Goal: Information Seeking & Learning: Get advice/opinions

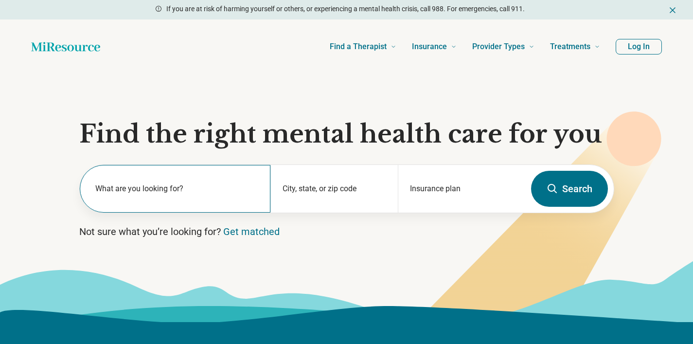
click at [210, 191] on label "What are you looking for?" at bounding box center [177, 189] width 164 height 12
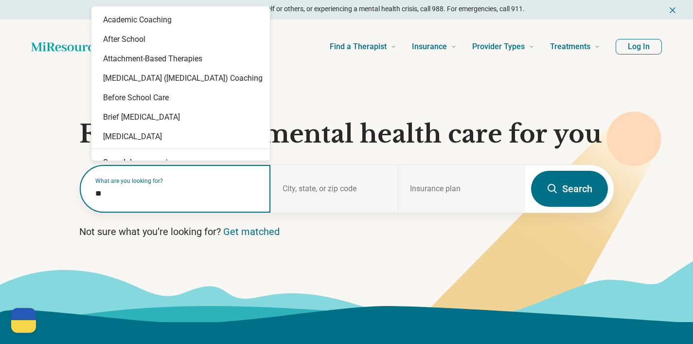
type input "***"
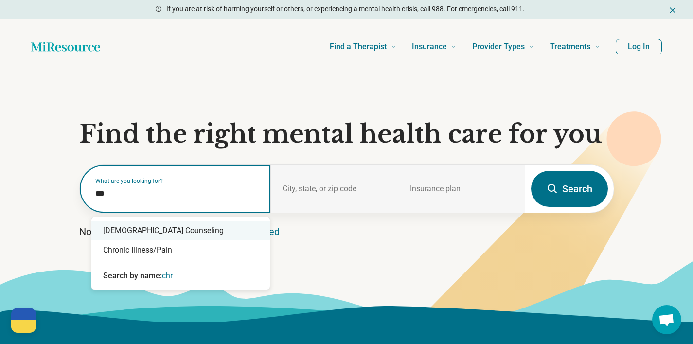
click at [241, 230] on div "Christian Counseling" at bounding box center [180, 230] width 179 height 19
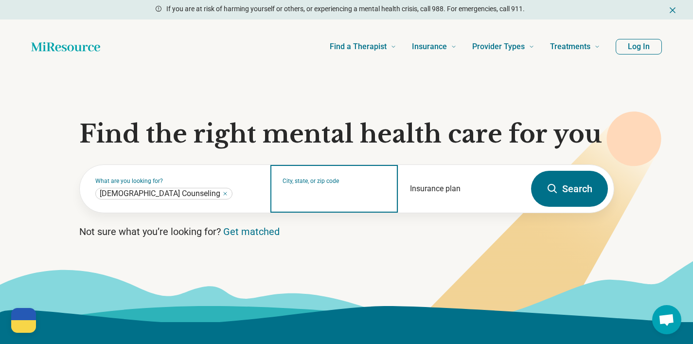
click at [307, 191] on input "City, state, or zip code" at bounding box center [335, 195] width 104 height 12
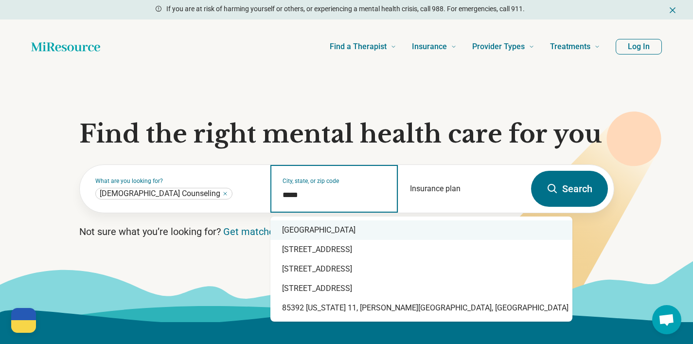
click at [339, 226] on div "Avondale, AZ 85392" at bounding box center [422, 229] width 302 height 19
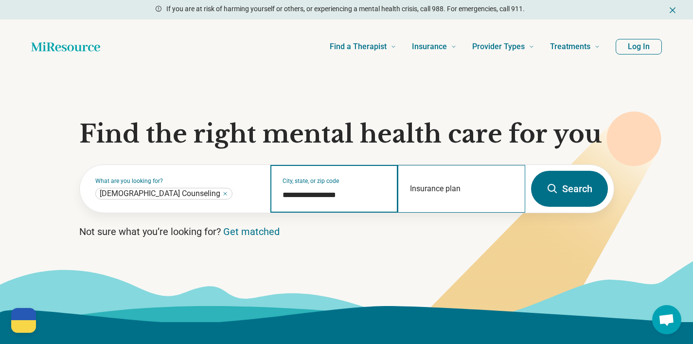
type input "**********"
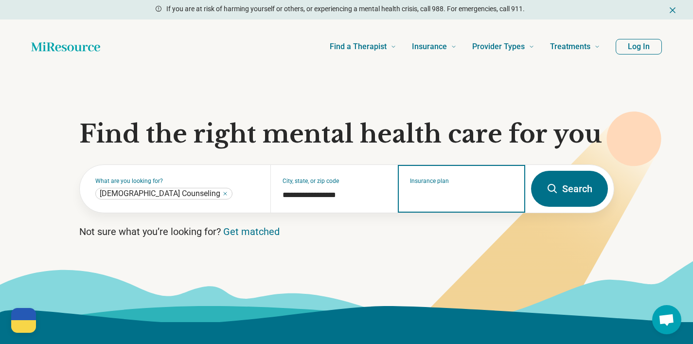
click at [463, 197] on input "Insurance plan" at bounding box center [462, 195] width 104 height 12
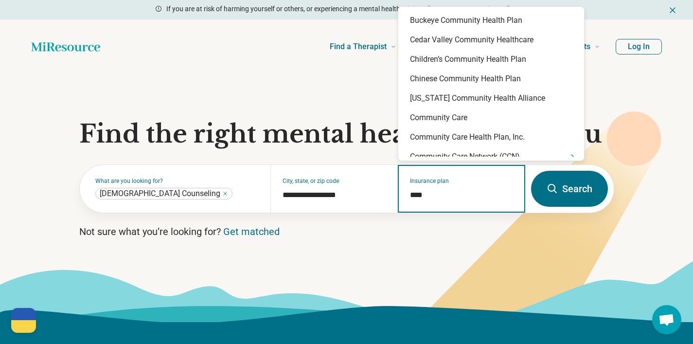
type input "*****"
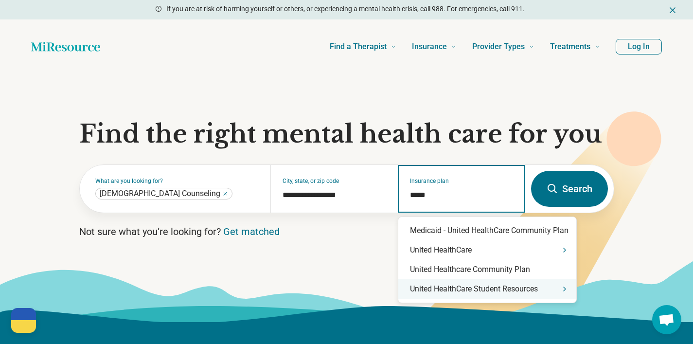
click at [487, 292] on div "United HealthCare Student Resources" at bounding box center [488, 288] width 178 height 19
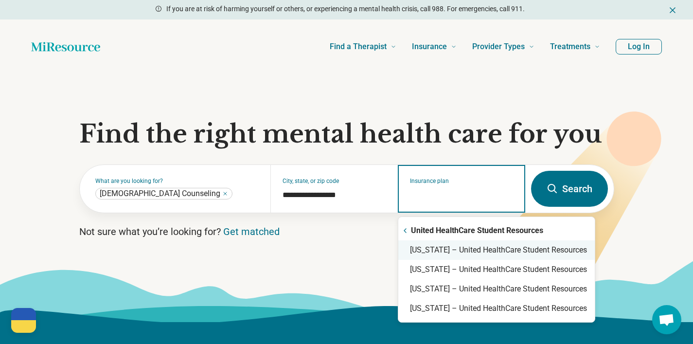
click at [475, 249] on div "Arizona – United HealthCare Student Resources" at bounding box center [497, 249] width 197 height 19
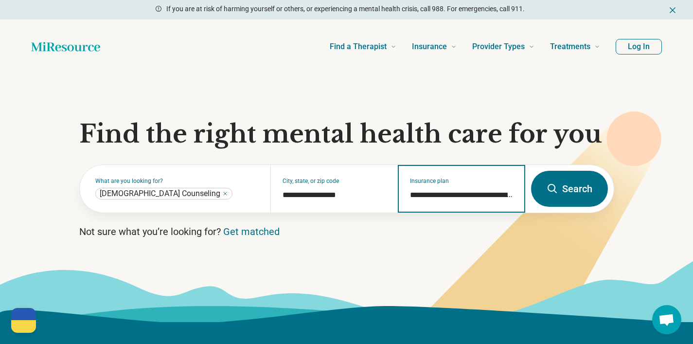
type input "**********"
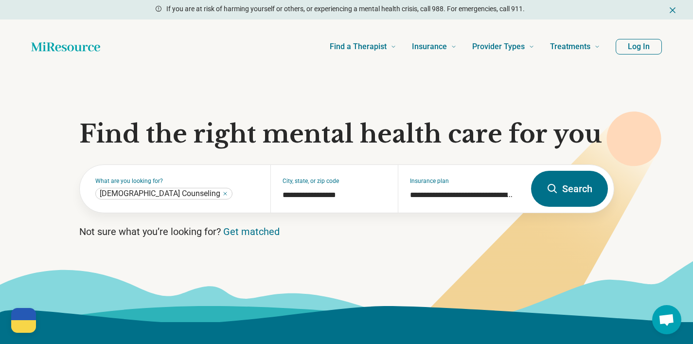
click at [568, 191] on button "Search" at bounding box center [569, 189] width 77 height 36
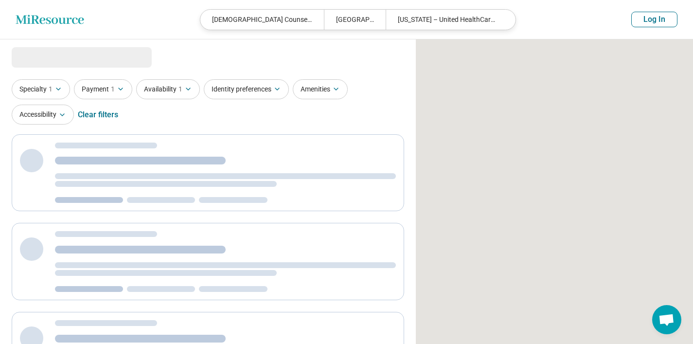
select select "***"
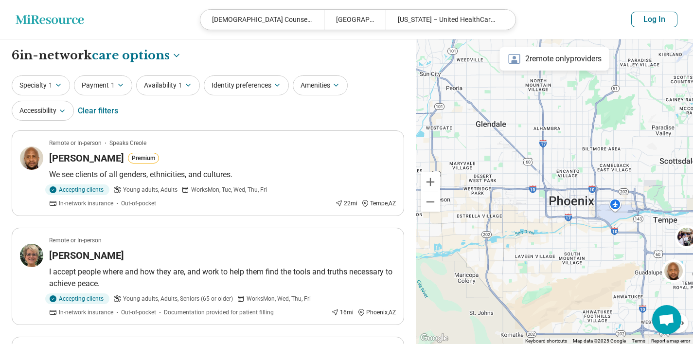
drag, startPoint x: 549, startPoint y: 135, endPoint x: 405, endPoint y: 124, distance: 145.0
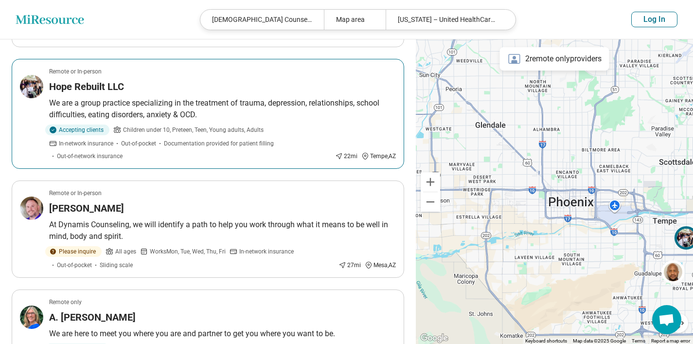
scroll to position [280, 0]
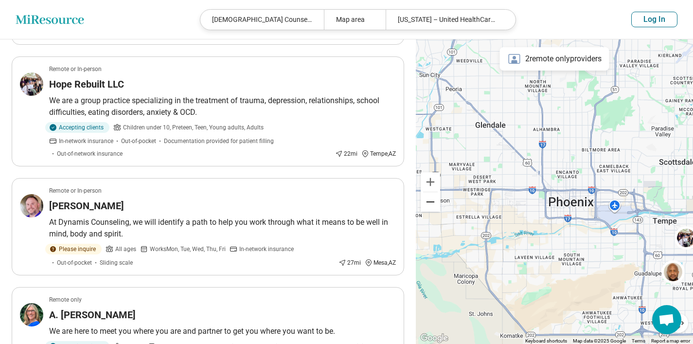
click at [428, 203] on button "Zoom out" at bounding box center [430, 201] width 19 height 19
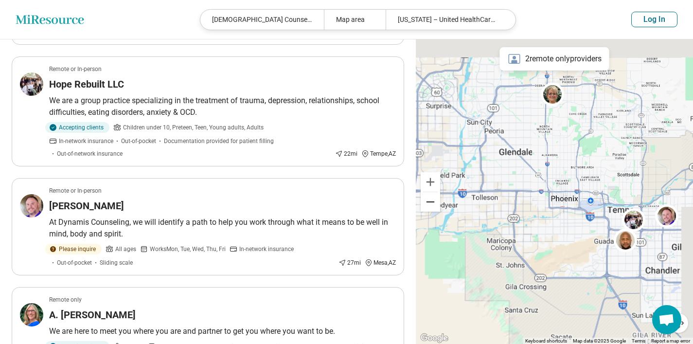
click at [428, 203] on button "Zoom out" at bounding box center [430, 201] width 19 height 19
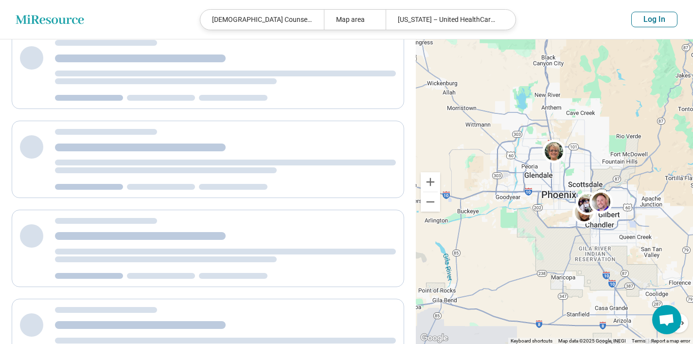
scroll to position [0, 0]
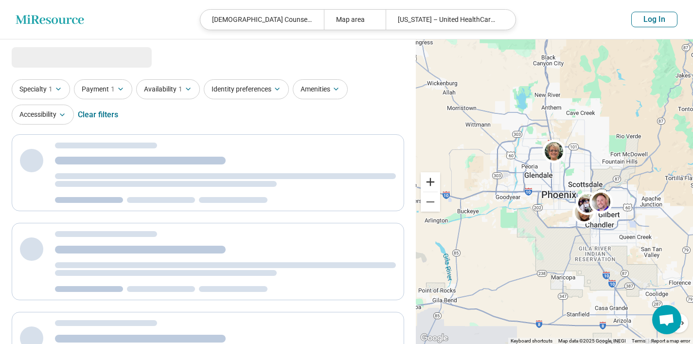
click at [429, 182] on button "Zoom in" at bounding box center [430, 181] width 19 height 19
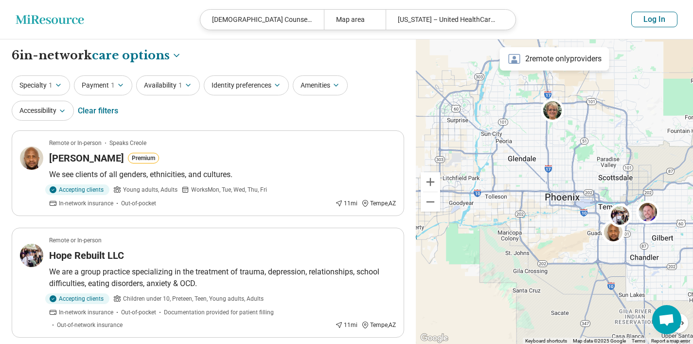
click at [565, 55] on div "2 remote only providers" at bounding box center [554, 58] width 109 height 23
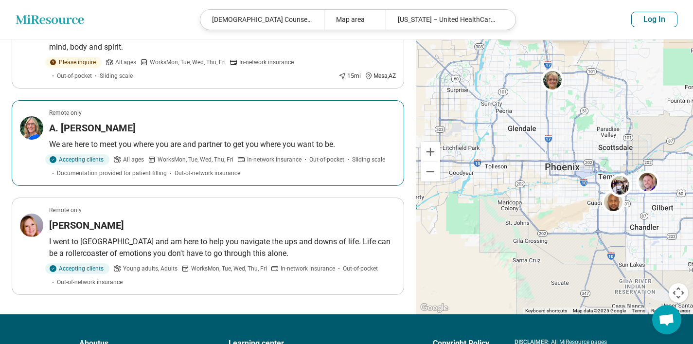
scroll to position [469, 0]
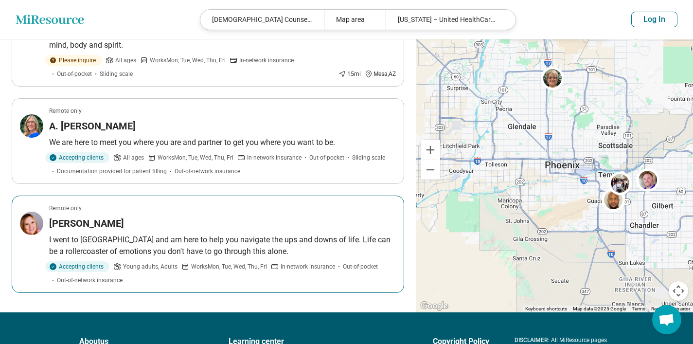
click at [290, 242] on p "I went to ASU and am here to help you navigate the ups and downs of life. Life …" at bounding box center [222, 245] width 347 height 23
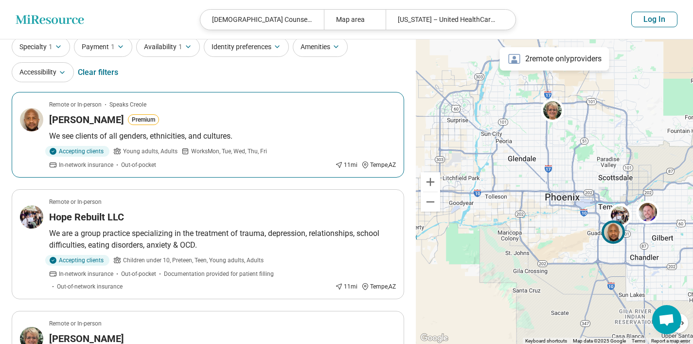
scroll to position [0, 0]
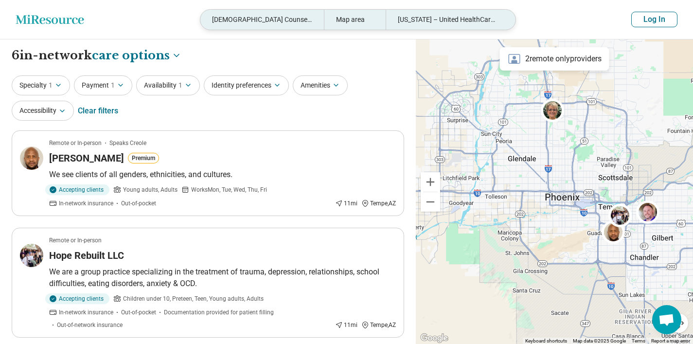
click at [352, 22] on div "Map area" at bounding box center [355, 20] width 62 height 20
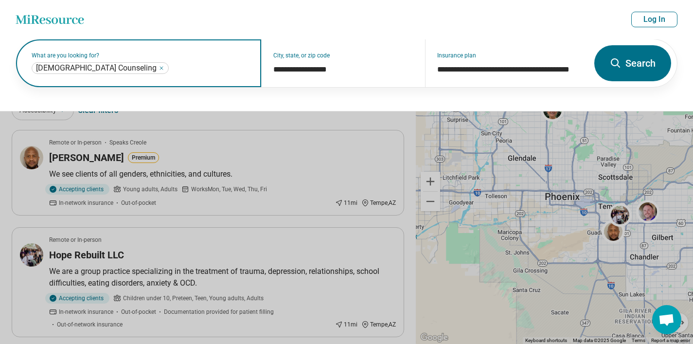
click at [159, 68] on icon "Remove" at bounding box center [162, 68] width 6 height 6
click at [120, 72] on input "text" at bounding box center [141, 68] width 218 height 12
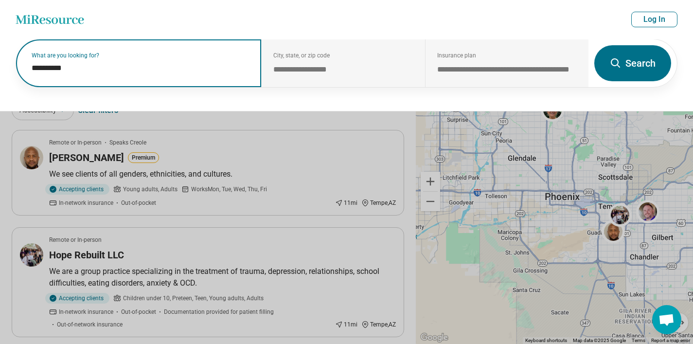
scroll to position [13, 0]
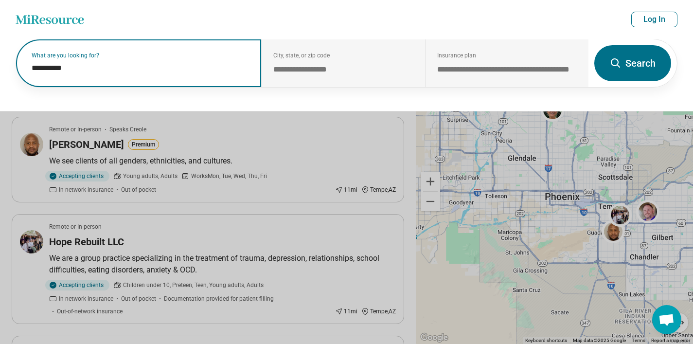
type input "**********"
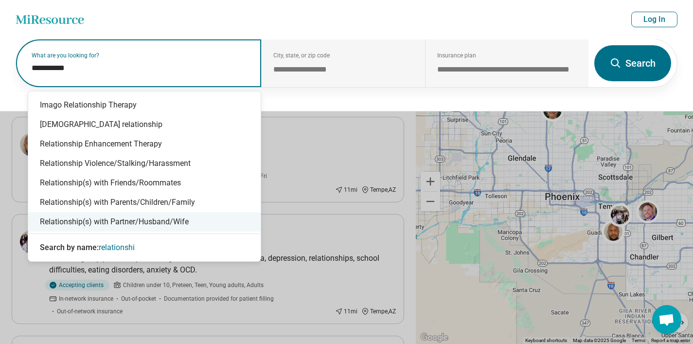
click at [164, 227] on div "Relationship(s) with Partner/Husband/Wife" at bounding box center [144, 221] width 233 height 19
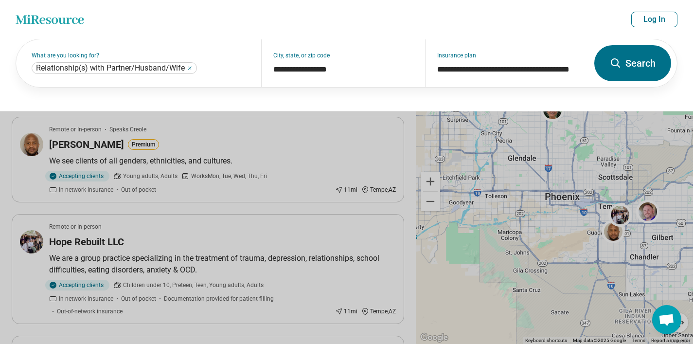
click at [630, 66] on button "Search" at bounding box center [633, 63] width 77 height 36
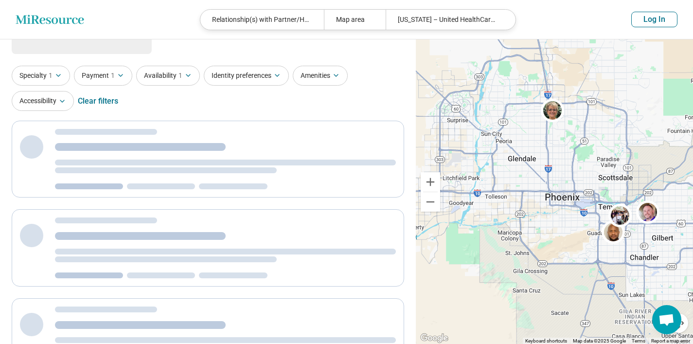
scroll to position [0, 0]
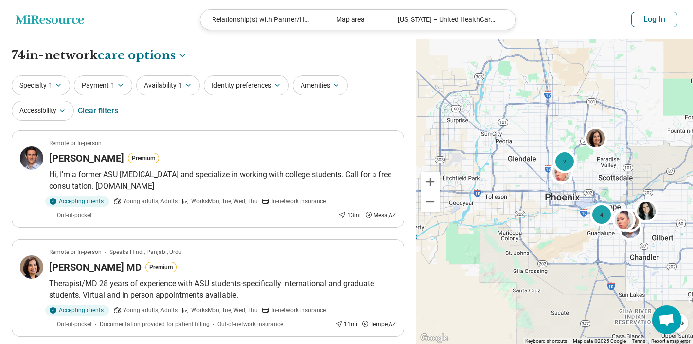
click at [239, 95] on div "Specialty 1 Payment 1 Availability 1 Identity preferences Amenities Accessibili…" at bounding box center [208, 98] width 393 height 47
click at [243, 93] on button "Identity preferences" at bounding box center [246, 85] width 85 height 20
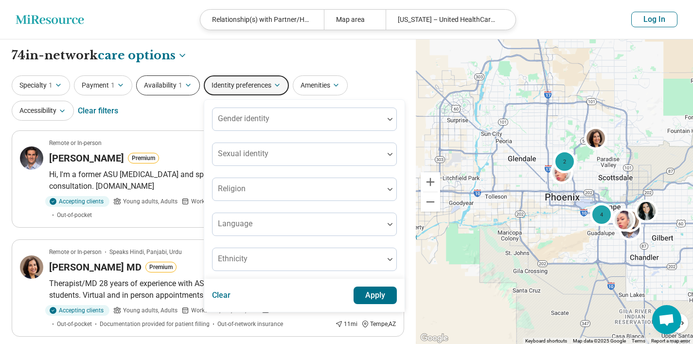
click at [166, 87] on button "Availability 1" at bounding box center [168, 85] width 64 height 20
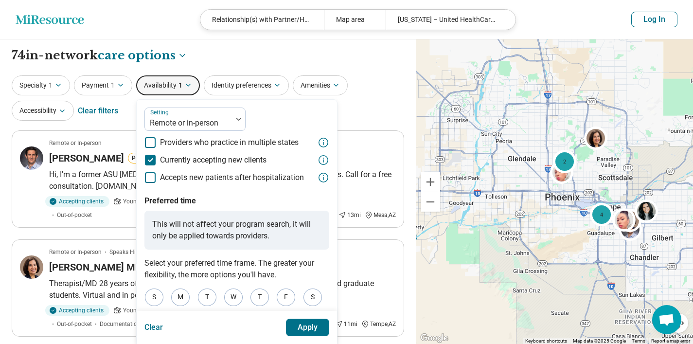
click at [184, 84] on icon "button" at bounding box center [188, 85] width 8 height 8
click at [308, 94] on button "Amenities" at bounding box center [320, 85] width 55 height 20
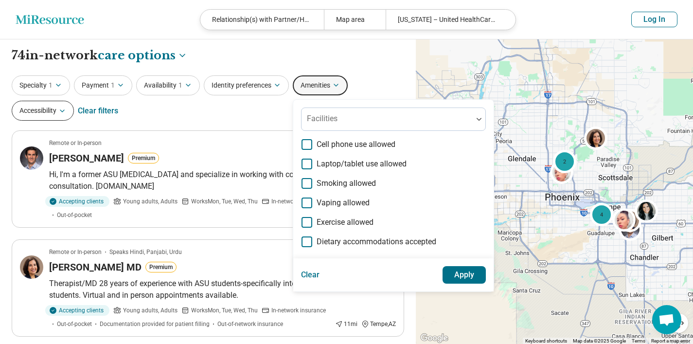
click at [50, 104] on button "Accessibility" at bounding box center [43, 111] width 62 height 20
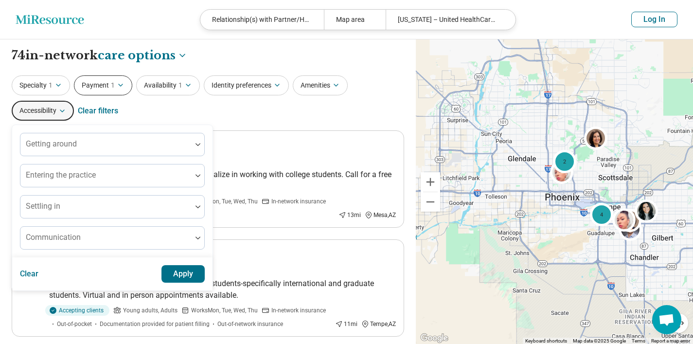
click at [107, 84] on button "Payment 1" at bounding box center [103, 85] width 58 height 20
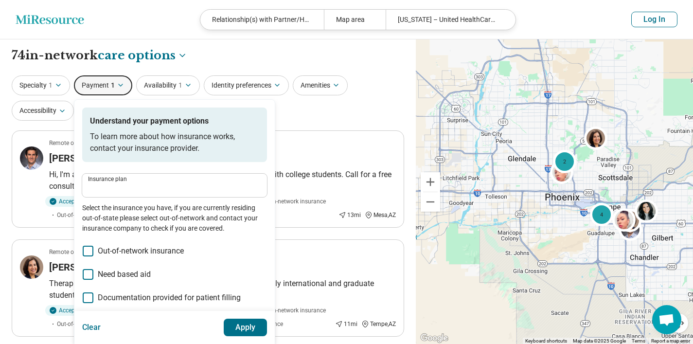
type input "**********"
click at [49, 76] on button "Specialty 1" at bounding box center [41, 85] width 58 height 20
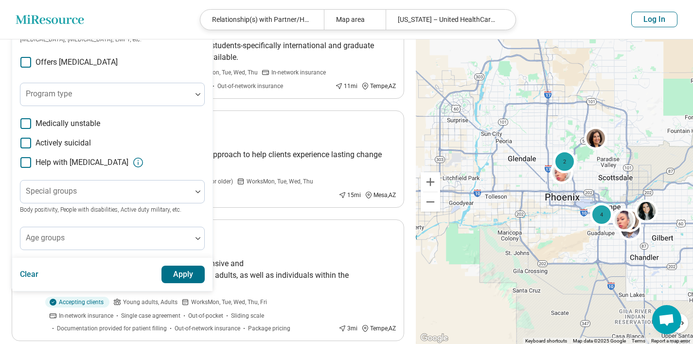
scroll to position [239, 0]
click at [72, 244] on div at bounding box center [105, 242] width 163 height 14
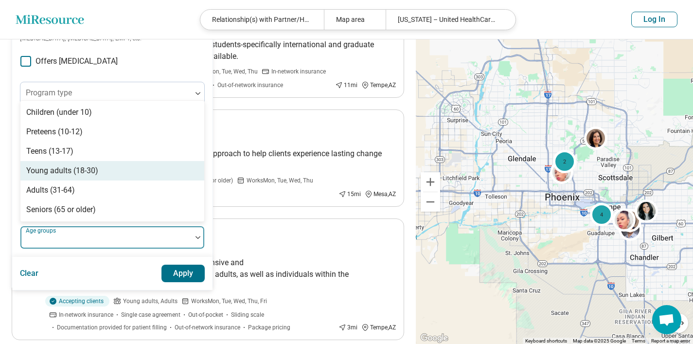
click at [100, 172] on div "Young adults (18-30)" at bounding box center [112, 170] width 184 height 19
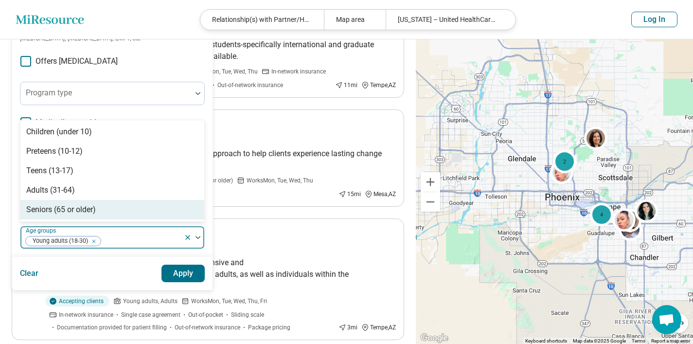
click at [172, 271] on button "Apply" at bounding box center [184, 274] width 44 height 18
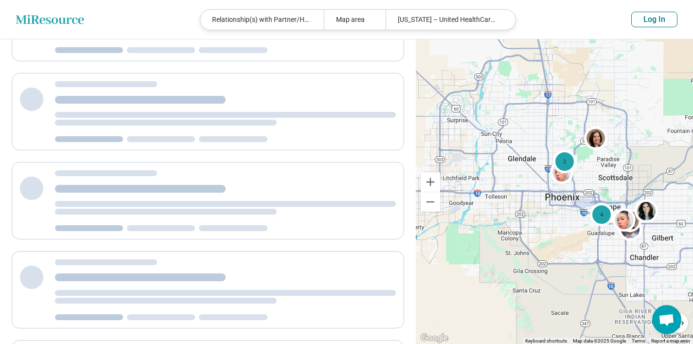
scroll to position [0, 0]
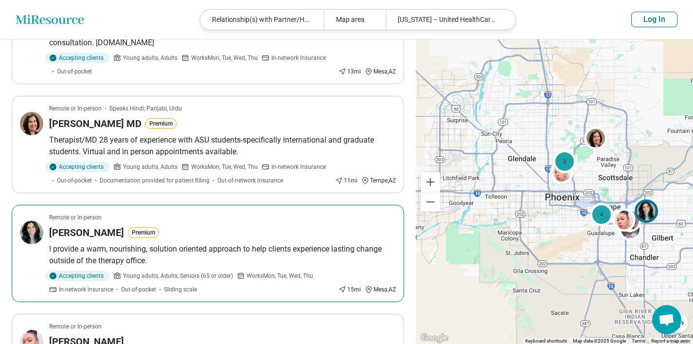
scroll to position [165, 0]
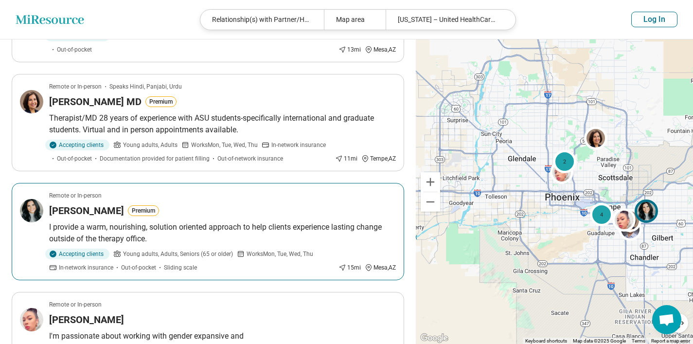
click at [197, 225] on p "I provide a warm, nourishing, solution oriented approach to help clients experi…" at bounding box center [222, 232] width 347 height 23
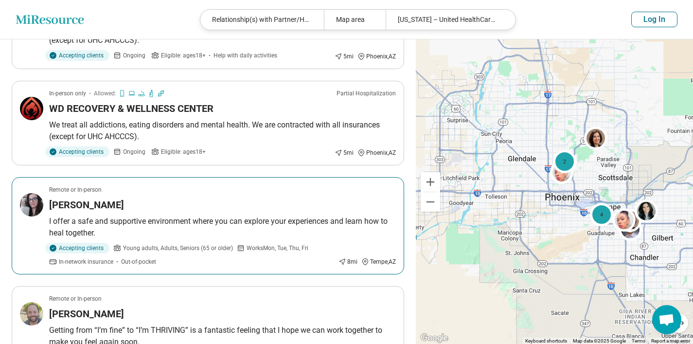
scroll to position [610, 0]
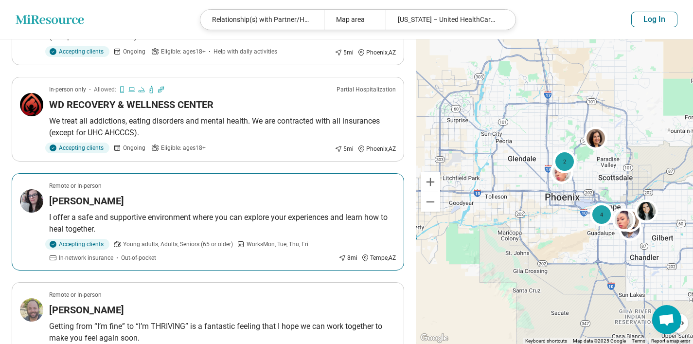
click at [274, 212] on p "I offer a safe and supportive environment where you can explore your experience…" at bounding box center [222, 223] width 347 height 23
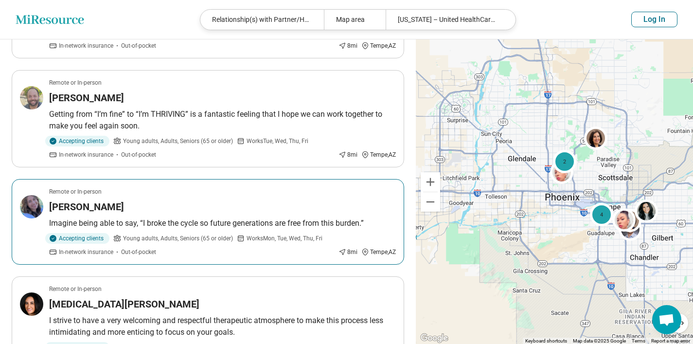
scroll to position [833, 0]
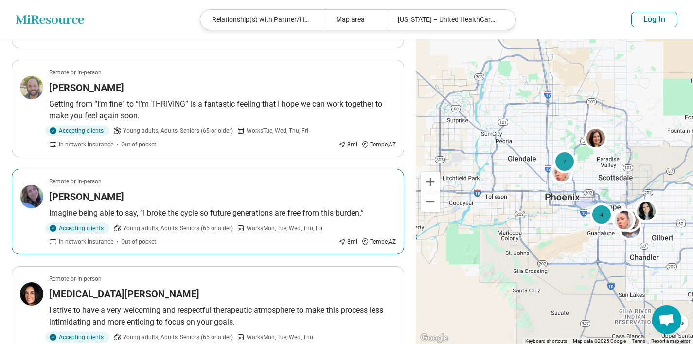
click at [284, 192] on article "Remote or In-person Kelly Hopkins Imagine being able to say, “I broke the cycle…" at bounding box center [208, 212] width 393 height 86
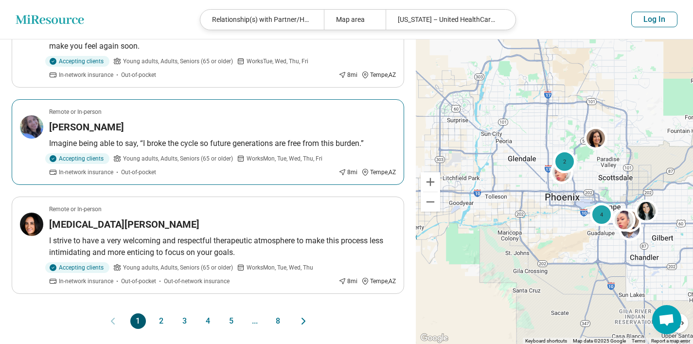
scroll to position [903, 0]
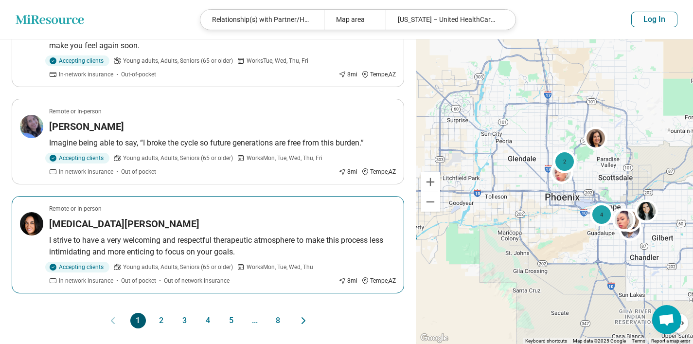
click at [310, 236] on p "I strive to have a very welcoming and respectful therapeutic atmosphere to make…" at bounding box center [222, 246] width 347 height 23
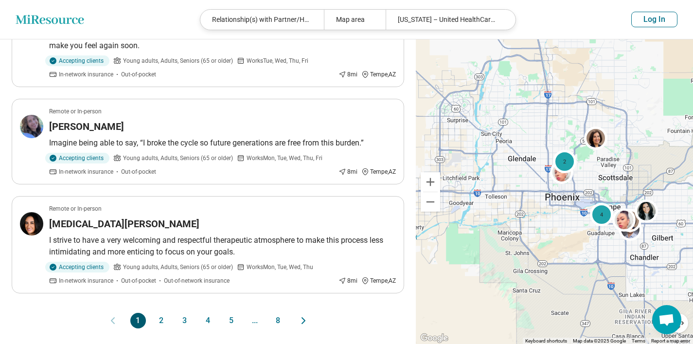
click at [155, 313] on button "2" at bounding box center [162, 321] width 16 height 16
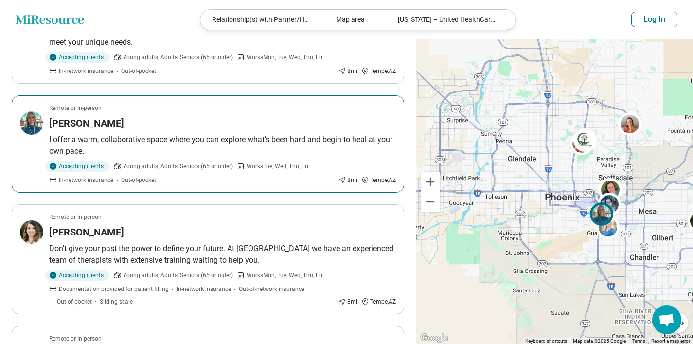
scroll to position [148, 0]
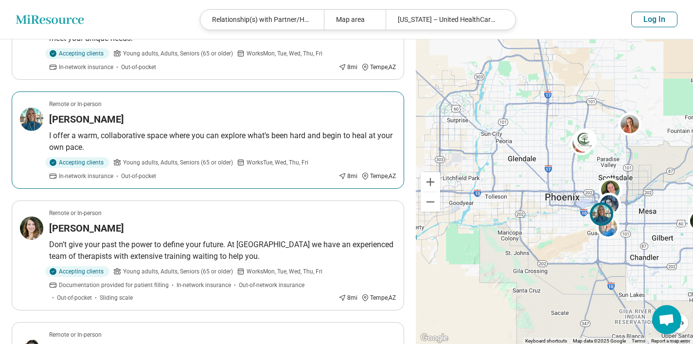
click at [230, 142] on p "I offer a warm, collaborative space where you can explore what’s been hard and …" at bounding box center [222, 141] width 347 height 23
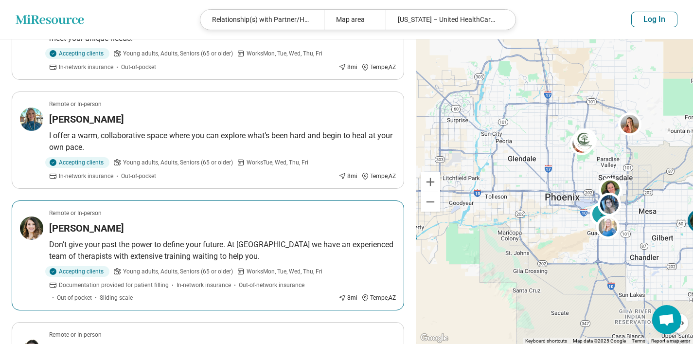
click at [260, 232] on div "Katherine Kandaris-Weiner" at bounding box center [222, 228] width 347 height 14
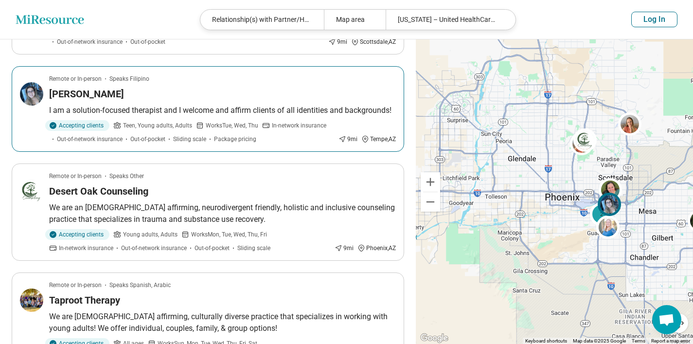
scroll to position [733, 0]
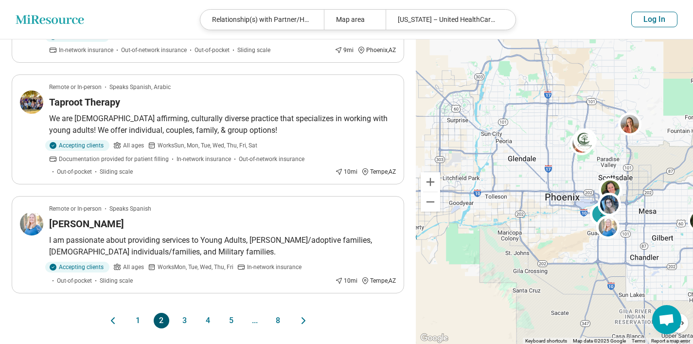
click at [181, 323] on button "3" at bounding box center [185, 321] width 16 height 16
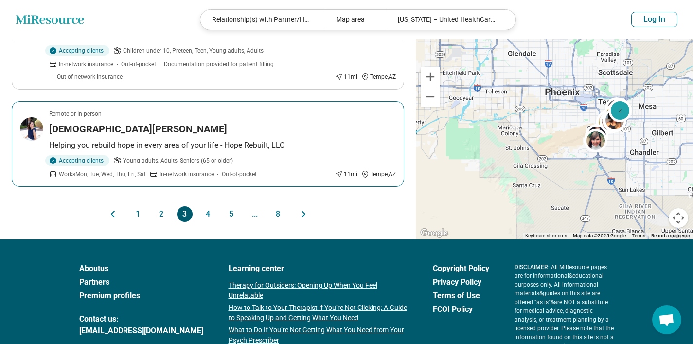
scroll to position [1021, 0]
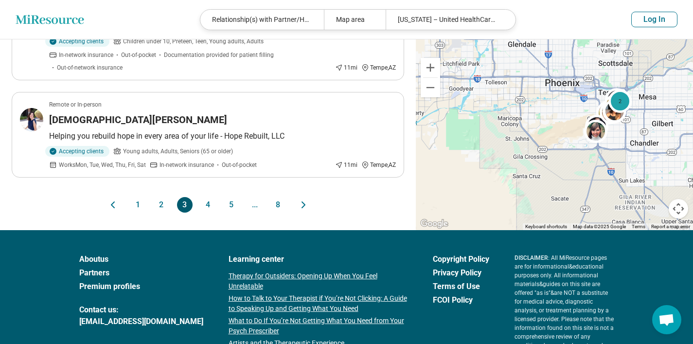
click at [210, 203] on button "4" at bounding box center [208, 205] width 16 height 16
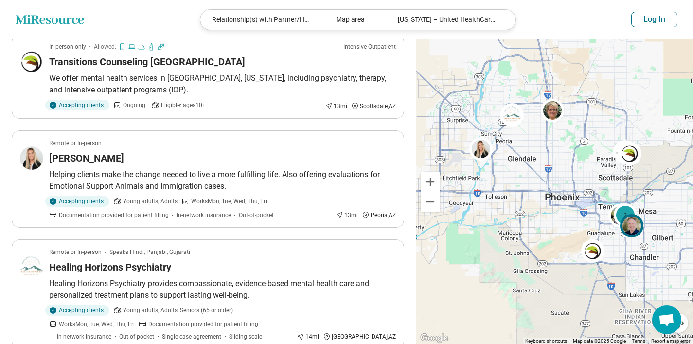
scroll to position [824, 0]
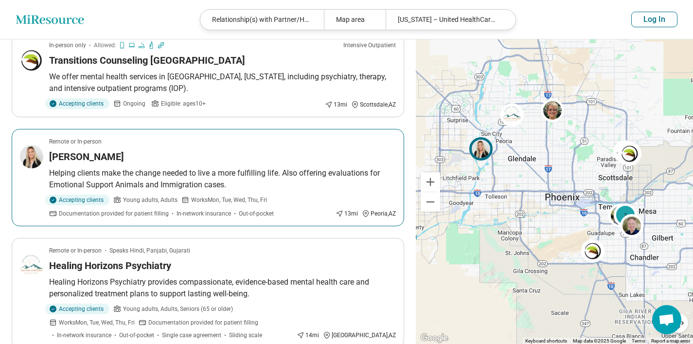
click at [230, 185] on p "Helping clients make the change needed to live a more fulfilling life. Also off…" at bounding box center [222, 178] width 347 height 23
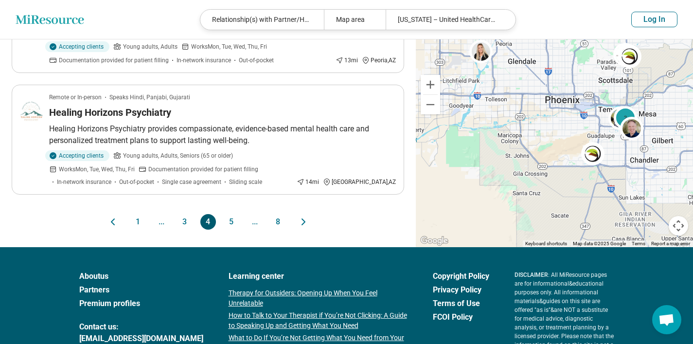
click at [228, 221] on button "5" at bounding box center [232, 222] width 16 height 16
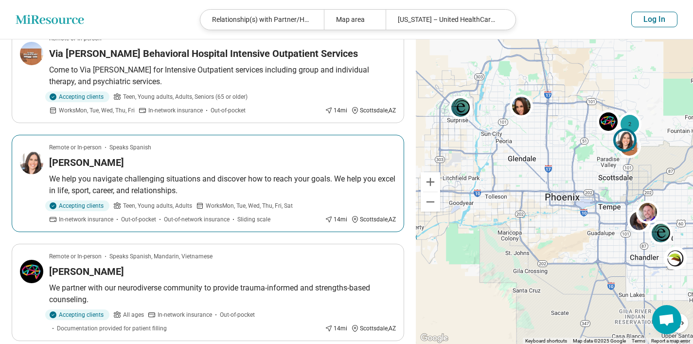
scroll to position [112, 0]
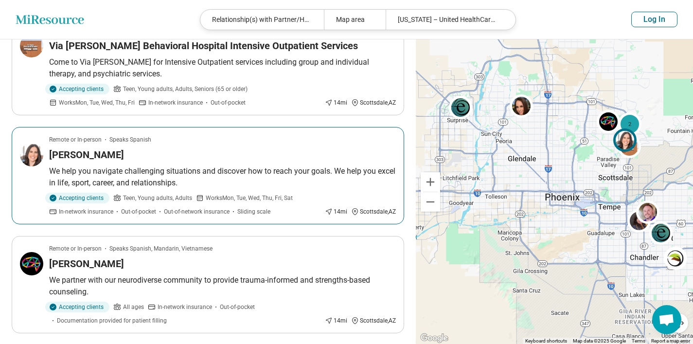
click at [247, 180] on p "We help you navigate challenging situations and discover how to reach your goal…" at bounding box center [222, 176] width 347 height 23
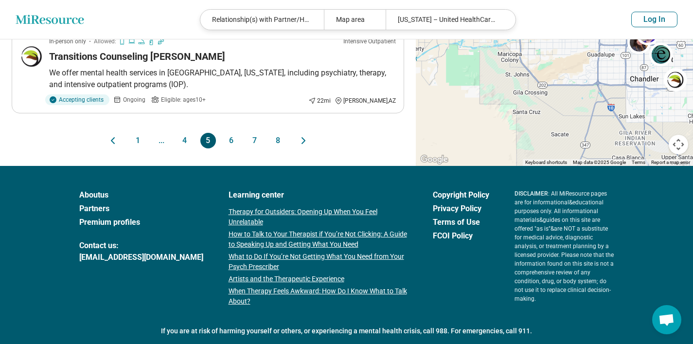
scroll to position [1073, 0]
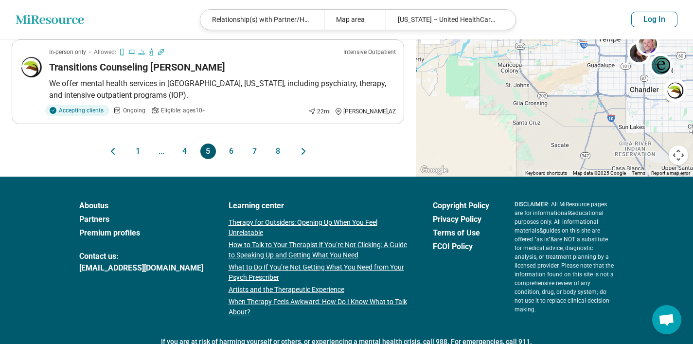
click at [229, 153] on button "6" at bounding box center [232, 152] width 16 height 16
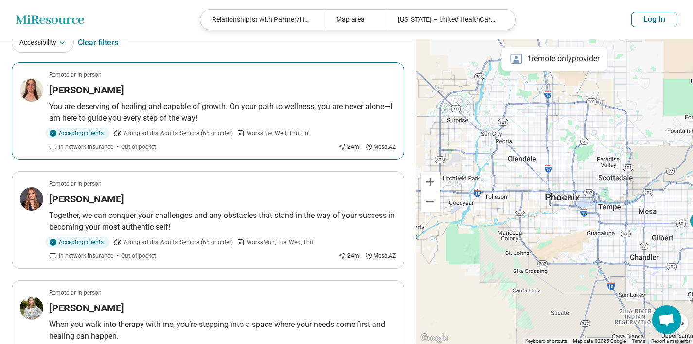
scroll to position [72, 0]
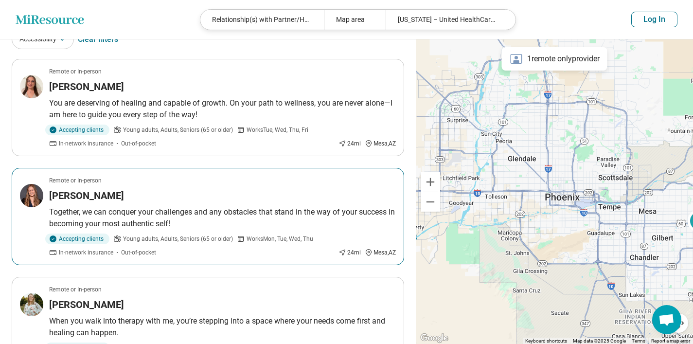
click at [199, 225] on p "Together, we can conquer your challenges and any obstacles that stand in the wa…" at bounding box center [222, 217] width 347 height 23
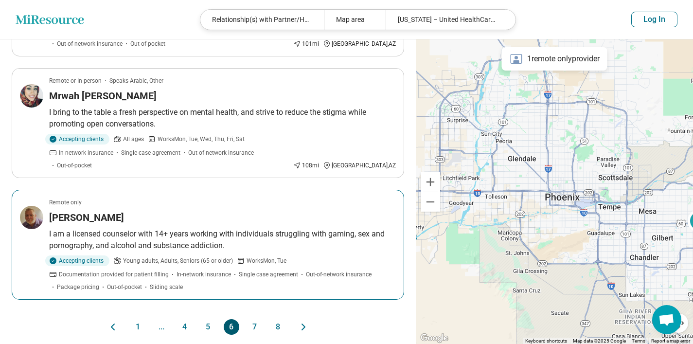
scroll to position [922, 0]
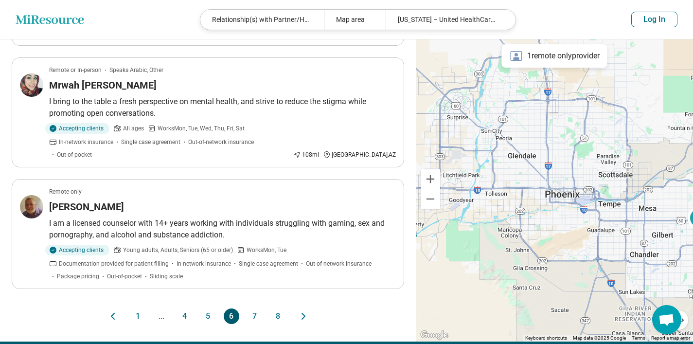
click at [252, 308] on button "7" at bounding box center [255, 316] width 16 height 16
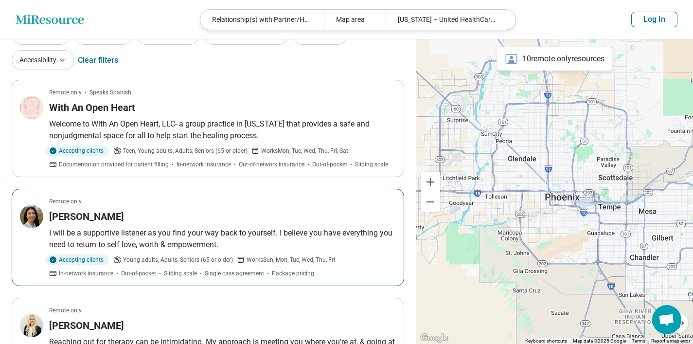
scroll to position [56, 0]
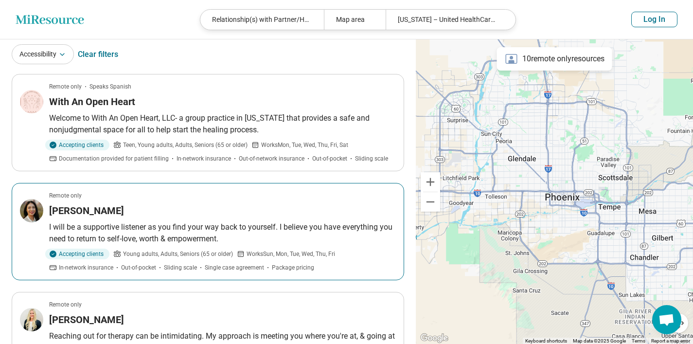
click at [278, 229] on p "I will be a supportive listener as you find your way back to yourself. I believ…" at bounding box center [222, 232] width 347 height 23
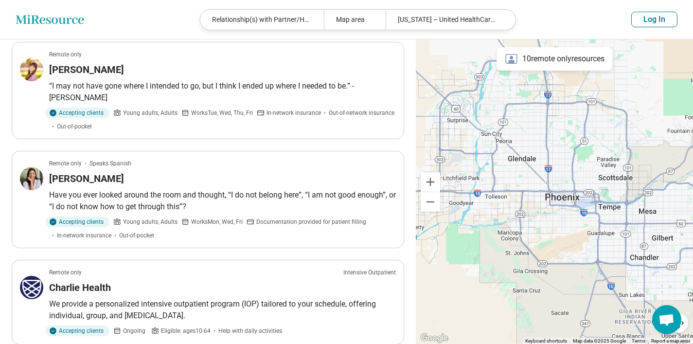
scroll to position [852, 0]
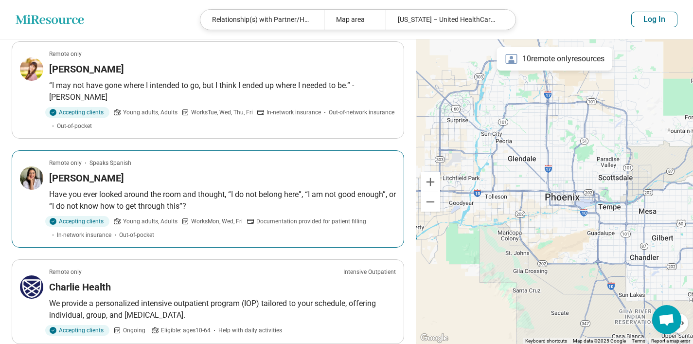
click at [329, 203] on p "Have you ever looked around the room and thought, “I do not belong here”, “I am…" at bounding box center [222, 200] width 347 height 23
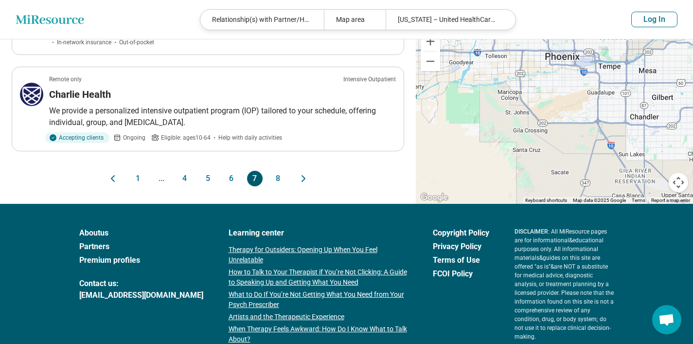
scroll to position [1044, 0]
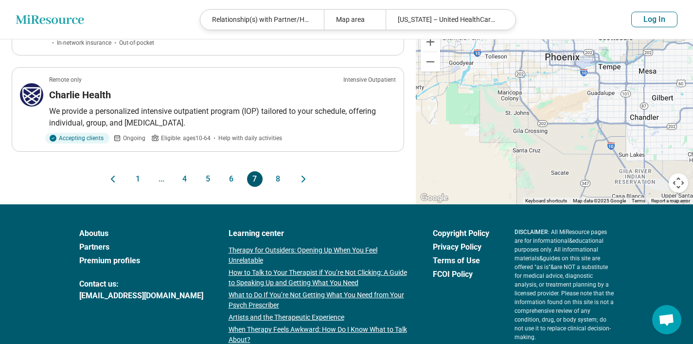
click at [280, 181] on button "8" at bounding box center [279, 179] width 16 height 16
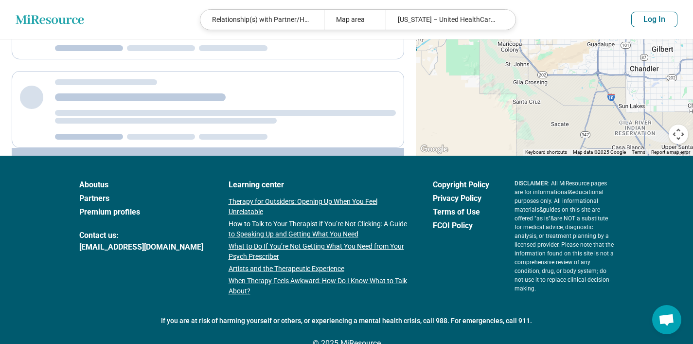
scroll to position [0, 0]
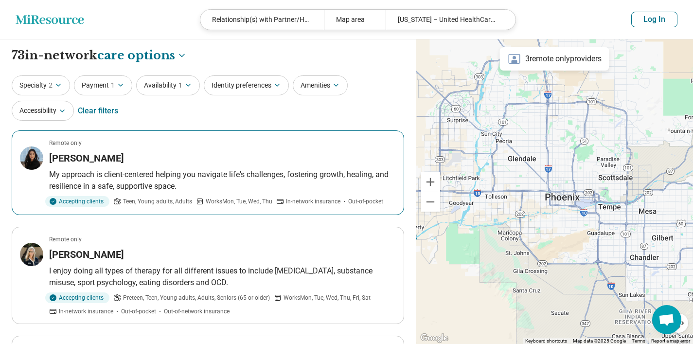
click at [287, 183] on p "My approach is client-centered helping you navigate life's challenges, fosterin…" at bounding box center [222, 180] width 347 height 23
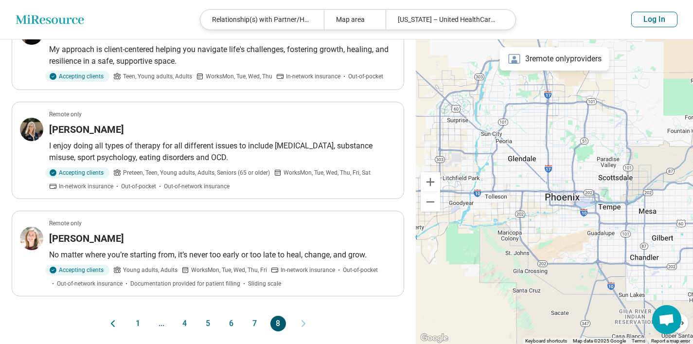
scroll to position [126, 0]
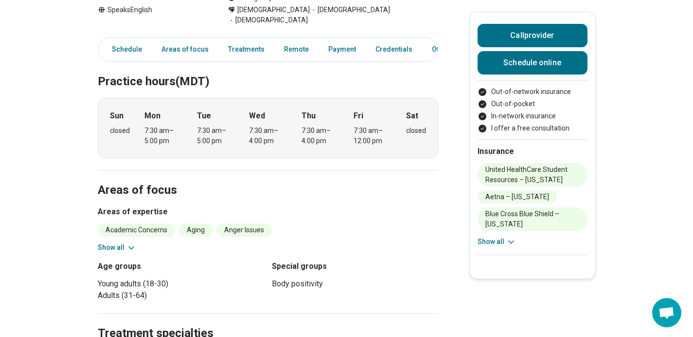
scroll to position [243, 0]
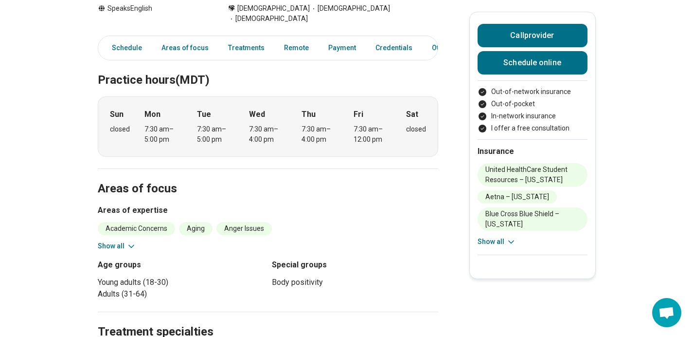
click at [114, 241] on button "Show all" at bounding box center [117, 246] width 38 height 10
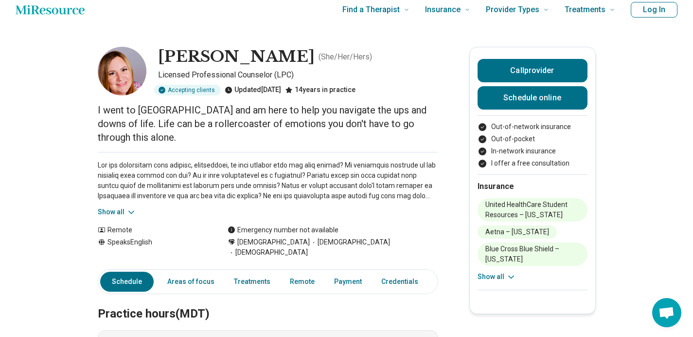
scroll to position [7, 0]
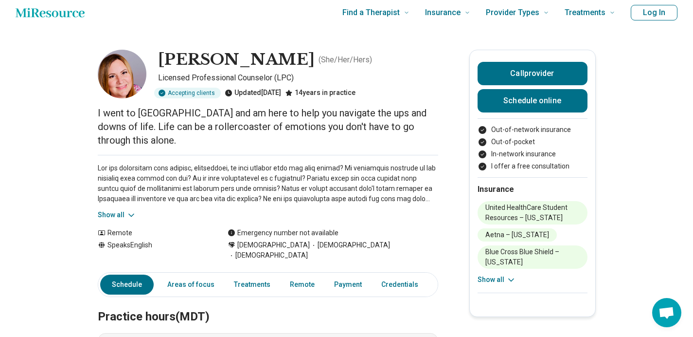
click at [254, 240] on span "[DEMOGRAPHIC_DATA]" at bounding box center [273, 245] width 72 height 10
click at [254, 240] on span "Cisgender Woman" at bounding box center [273, 245] width 72 height 10
copy span "Cisgender Woman"
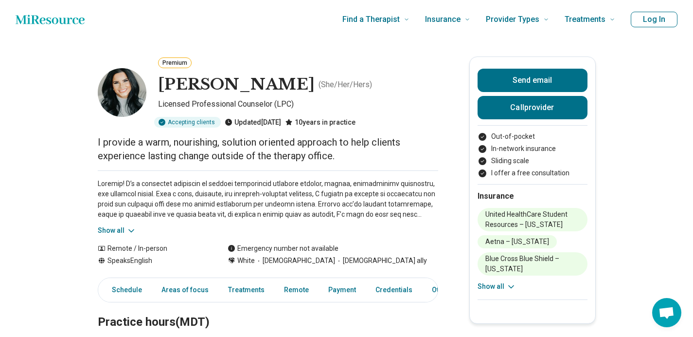
click at [115, 227] on button "Show all" at bounding box center [117, 230] width 38 height 10
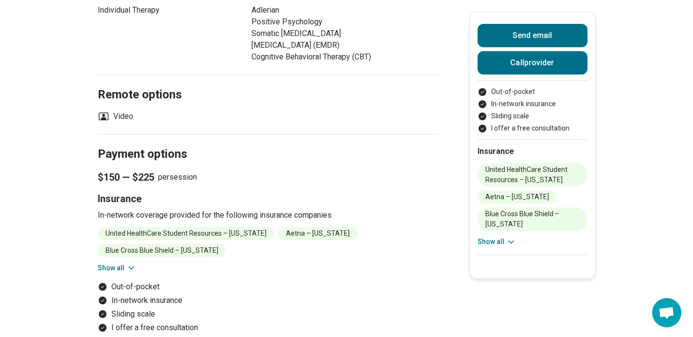
scroll to position [742, 0]
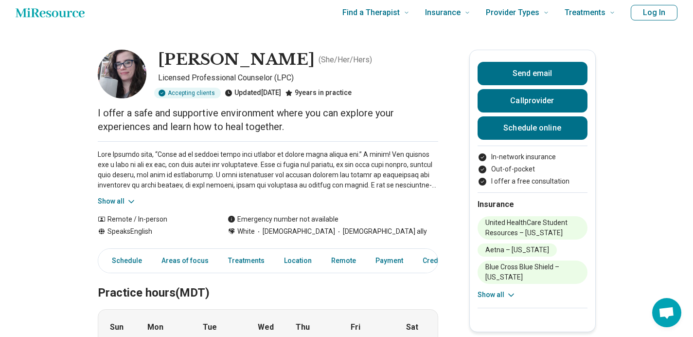
scroll to position [10, 0]
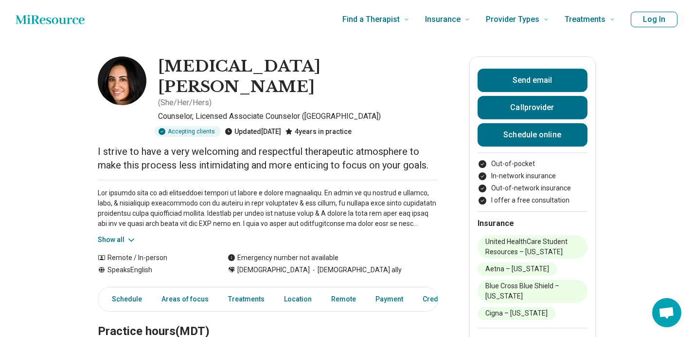
click at [113, 235] on button "Show all" at bounding box center [117, 240] width 38 height 10
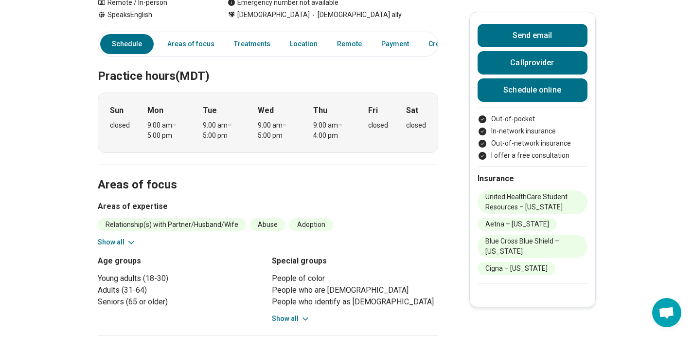
scroll to position [338, 0]
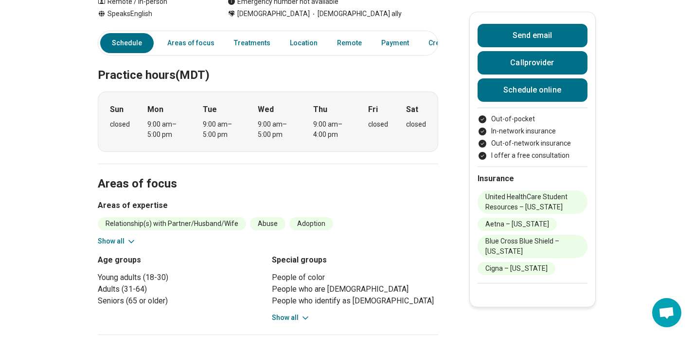
click at [126, 236] on button "Show all" at bounding box center [117, 241] width 38 height 10
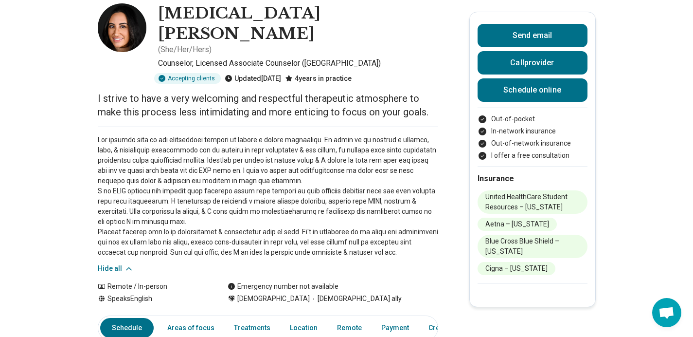
scroll to position [0, 0]
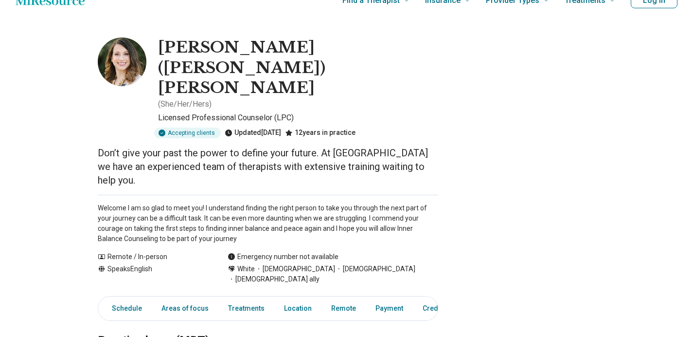
scroll to position [19, 0]
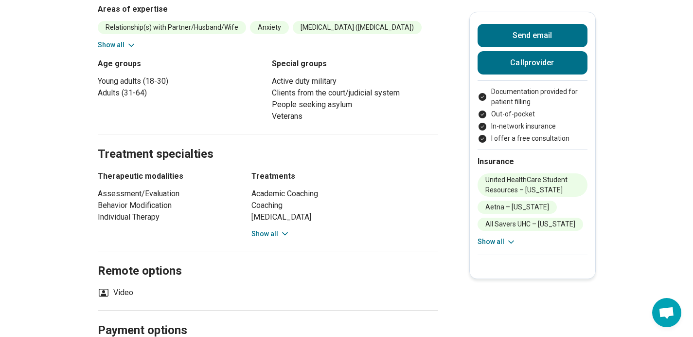
scroll to position [421, 0]
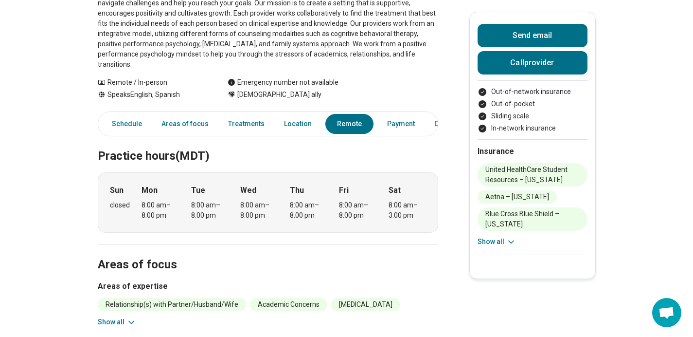
scroll to position [10, 0]
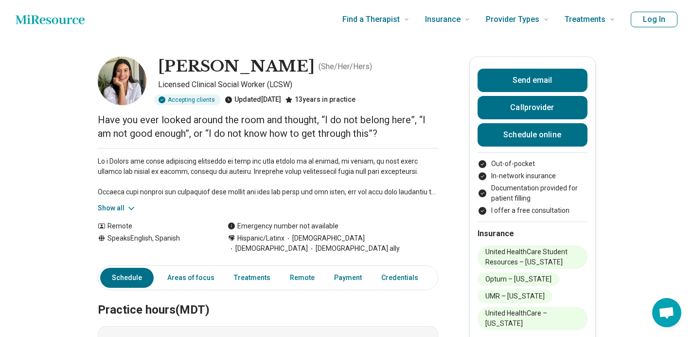
click at [119, 209] on button "Show all" at bounding box center [117, 208] width 38 height 10
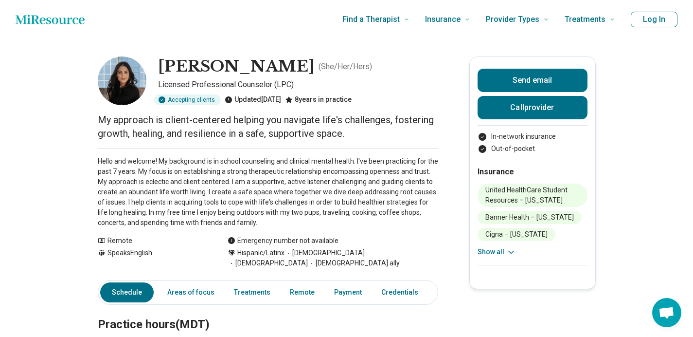
click at [402, 245] on div "Emergency number not available" at bounding box center [333, 241] width 211 height 10
click at [434, 90] on p "Licensed Professional Counselor (LPC)" at bounding box center [298, 85] width 280 height 12
click at [524, 73] on button "Send email" at bounding box center [533, 80] width 110 height 23
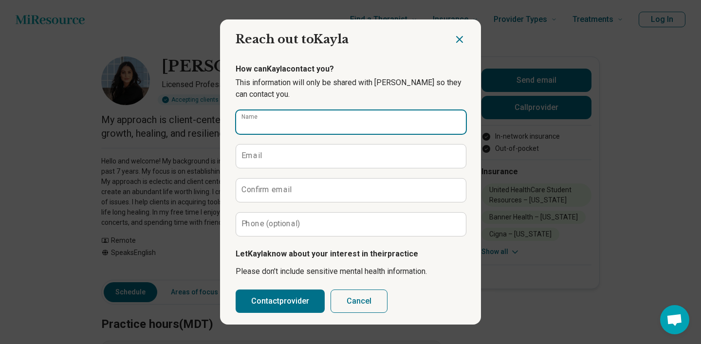
click at [344, 123] on input "Name" at bounding box center [351, 121] width 230 height 23
type input "**********"
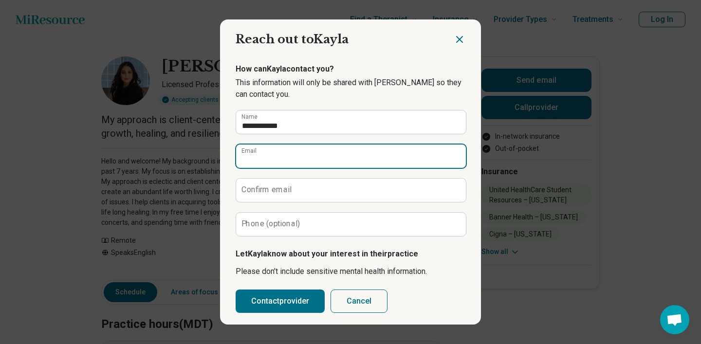
click at [309, 154] on input "Email" at bounding box center [351, 156] width 230 height 23
type input "*"
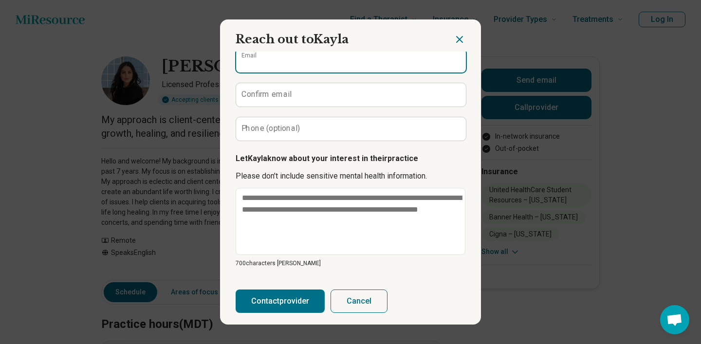
scroll to position [97, 0]
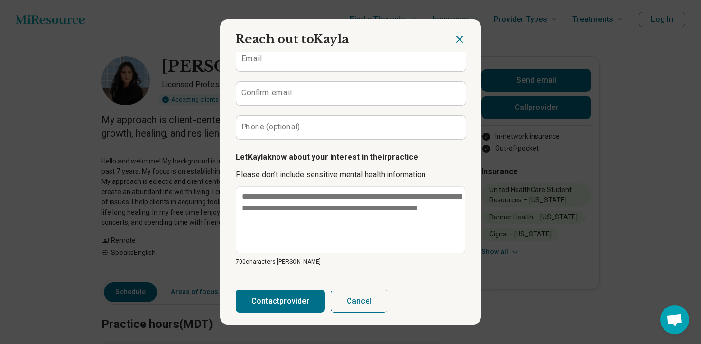
click at [351, 311] on button "Cancel" at bounding box center [358, 301] width 57 height 23
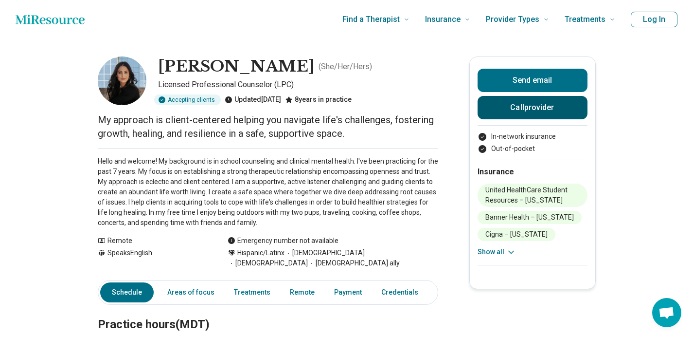
click at [521, 110] on button "Call provider" at bounding box center [533, 107] width 110 height 23
